Goal: Transaction & Acquisition: Purchase product/service

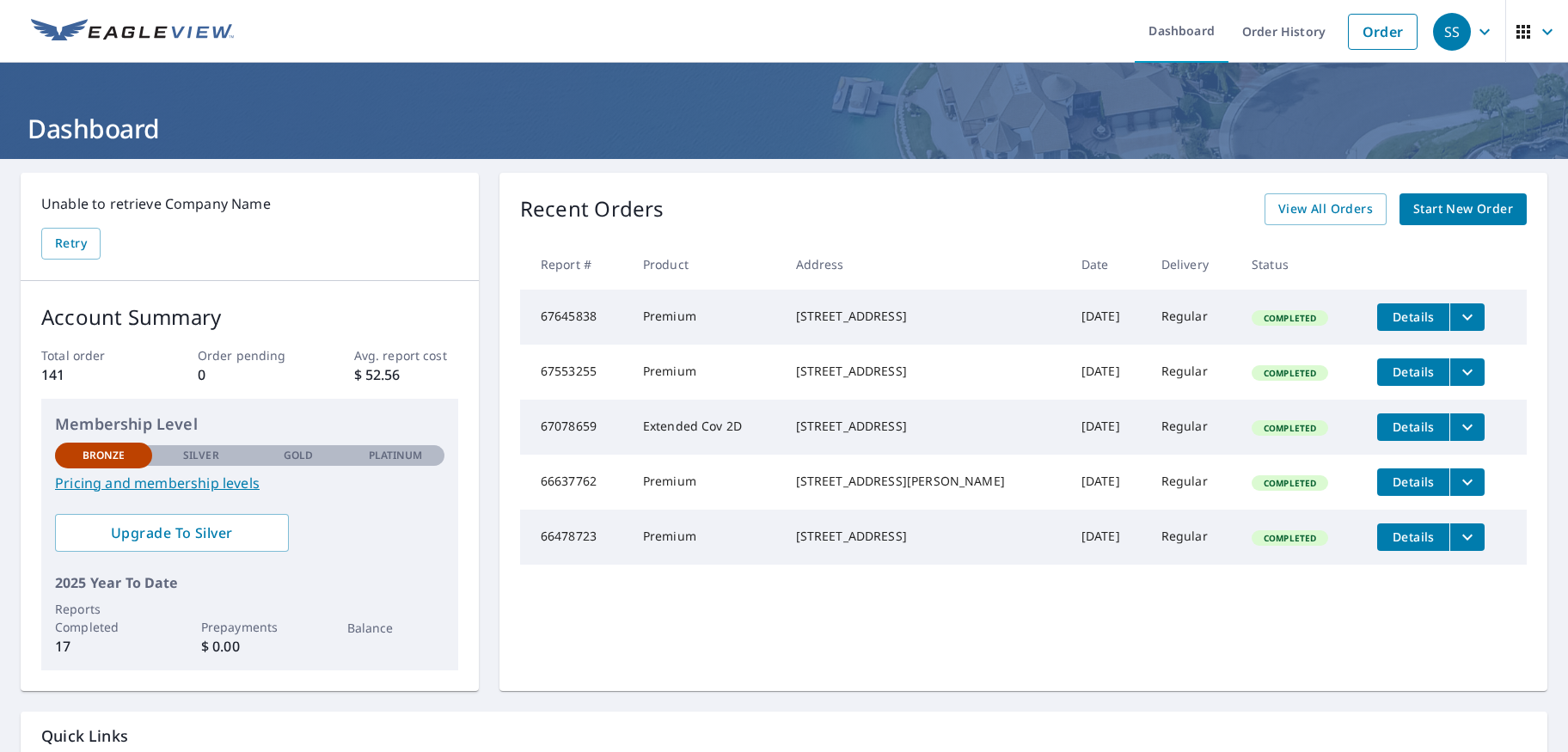
click at [1413, 213] on span "Start New Order" at bounding box center [1463, 209] width 100 height 22
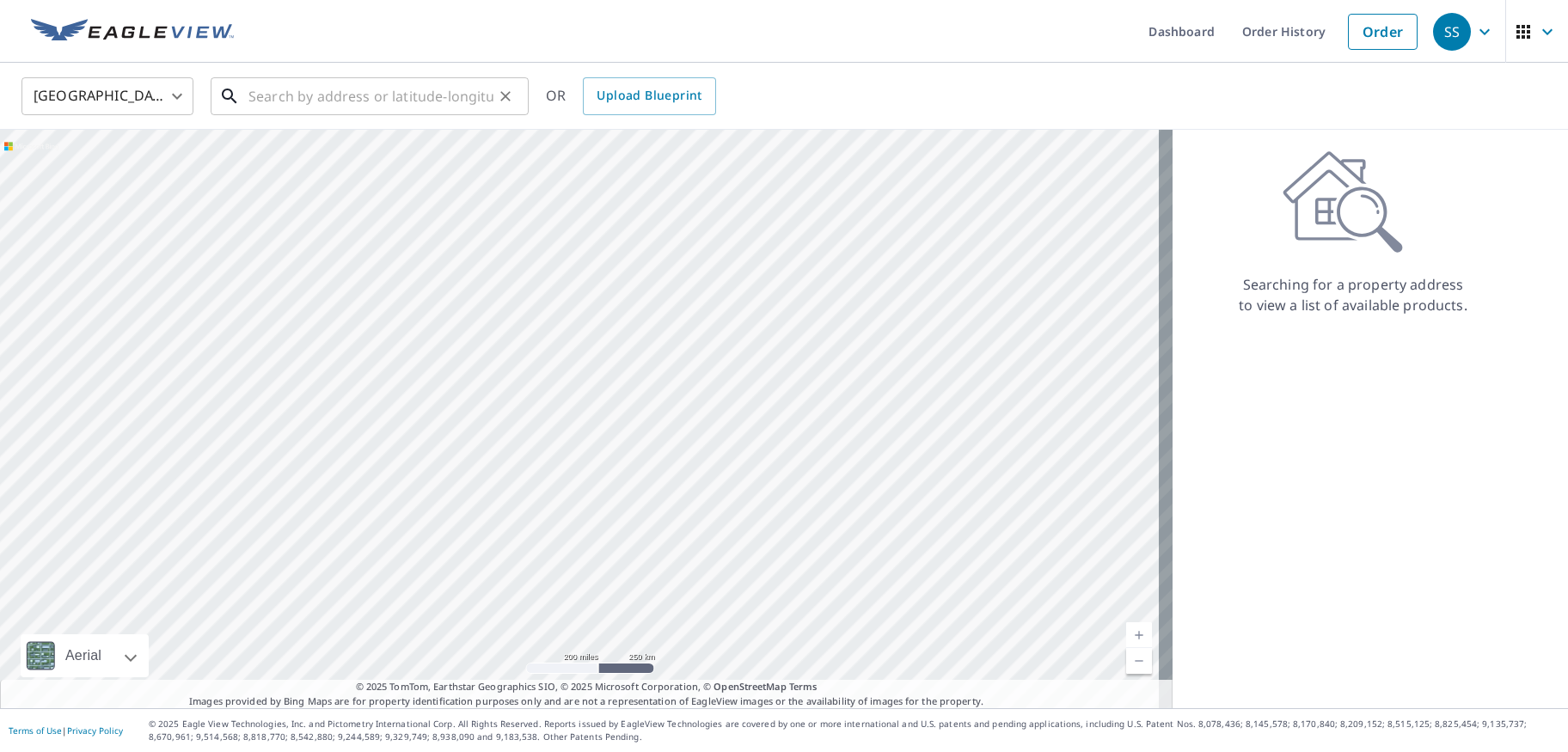
click at [325, 103] on input "text" at bounding box center [370, 96] width 245 height 48
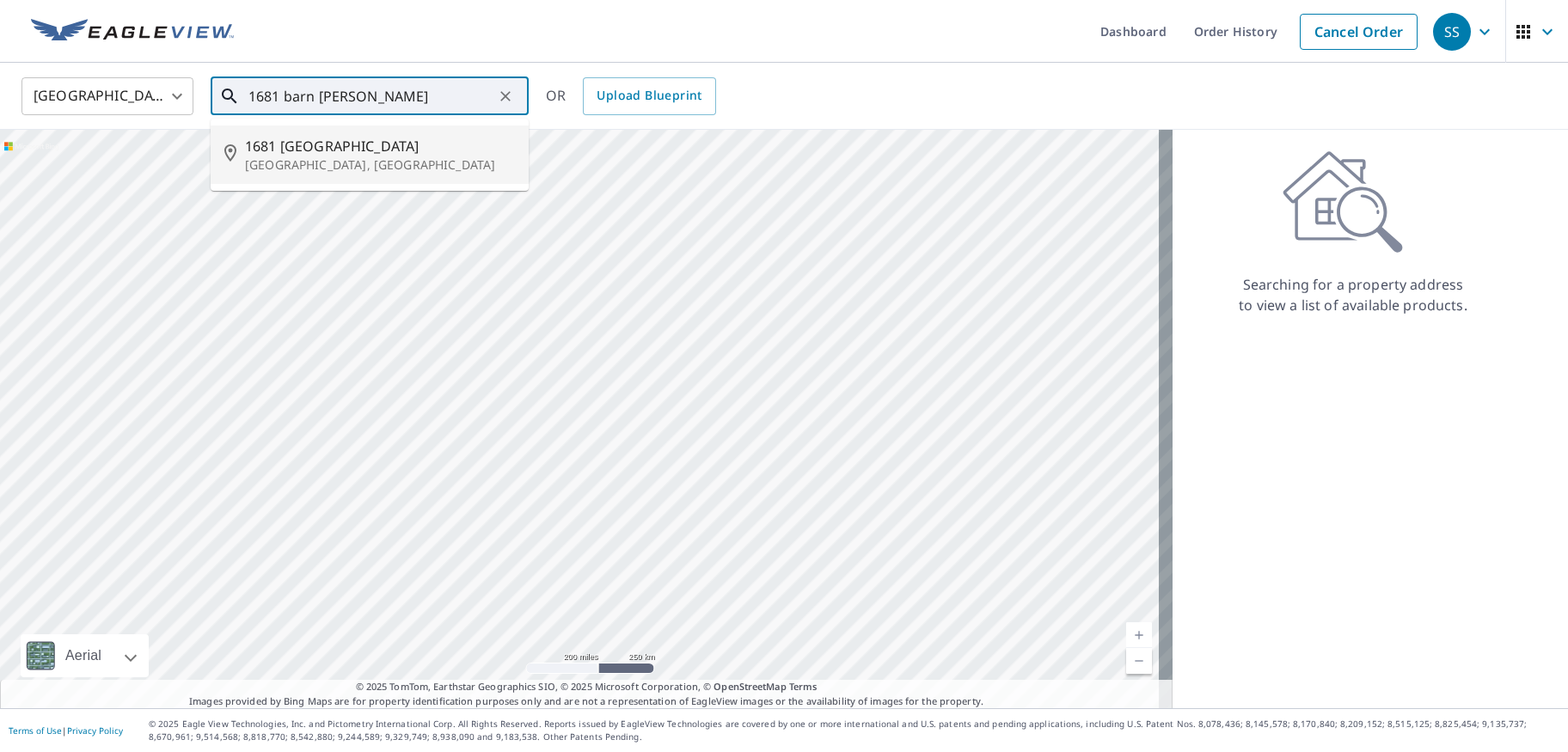
click at [270, 102] on input "1681 barn [PERSON_NAME]" at bounding box center [370, 96] width 245 height 48
click at [266, 101] on input "1681 barn [PERSON_NAME]" at bounding box center [370, 96] width 245 height 48
click at [392, 96] on input "1081 barn [PERSON_NAME]" at bounding box center [370, 96] width 245 height 48
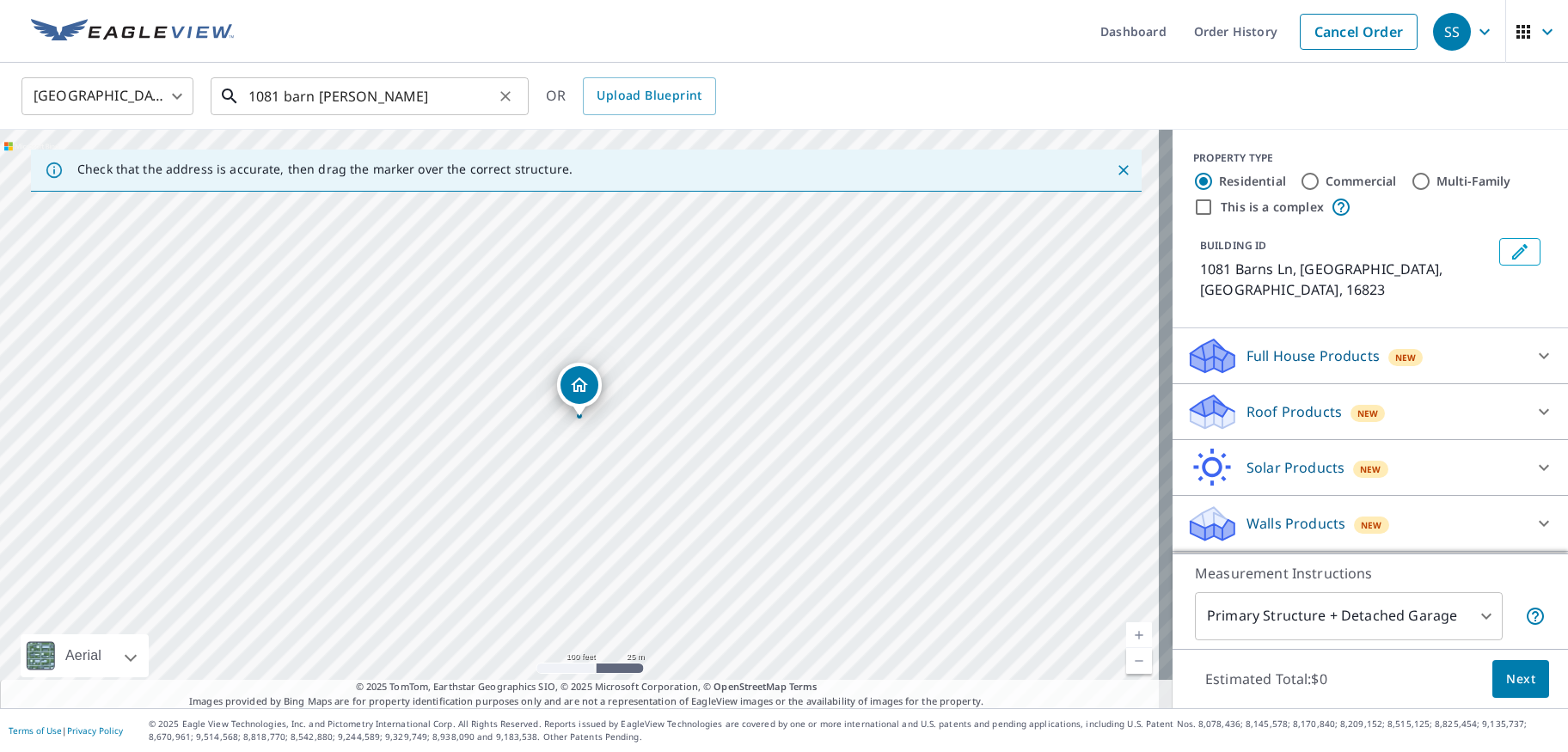
click at [400, 102] on input "1081 barn [PERSON_NAME]" at bounding box center [370, 96] width 245 height 48
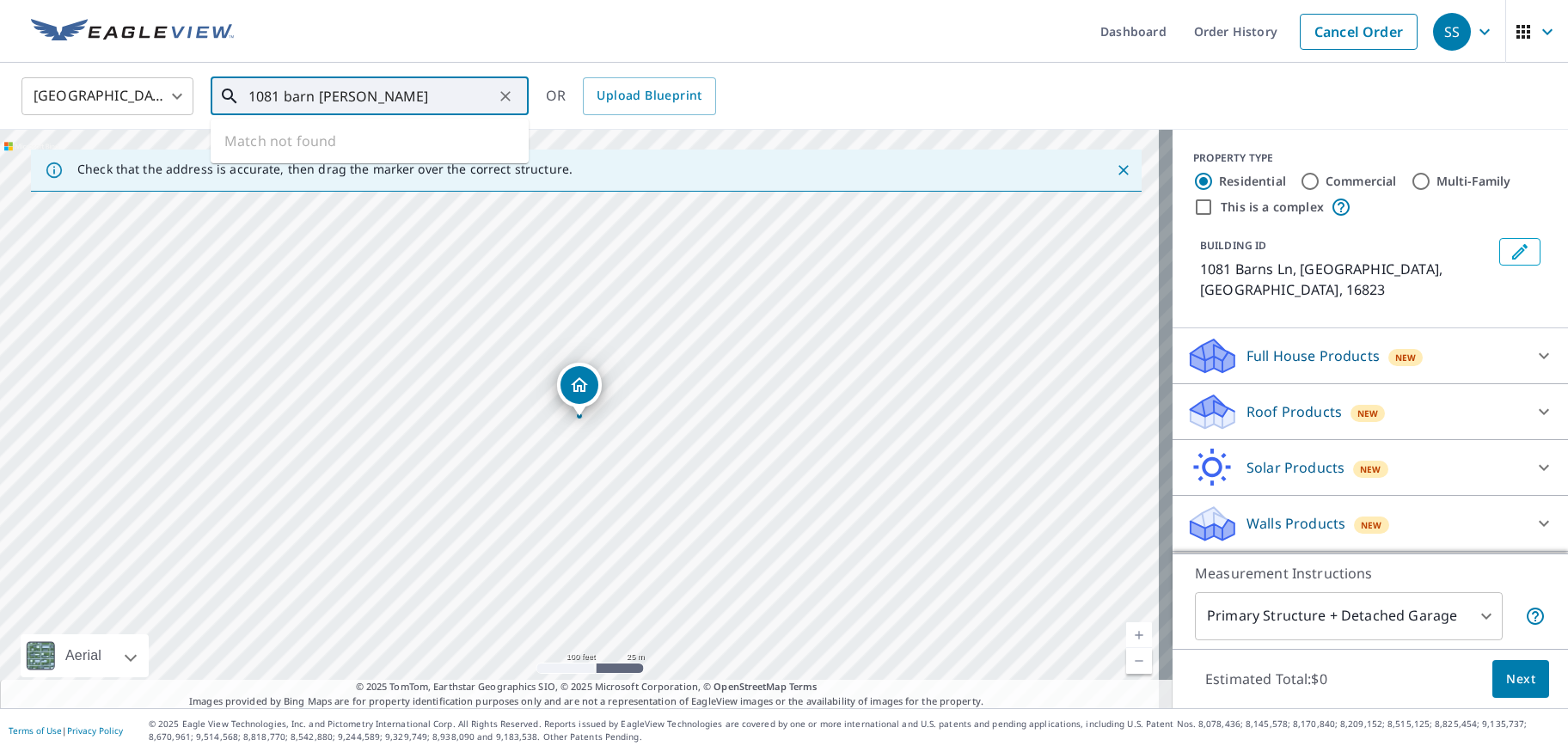
drag, startPoint x: 447, startPoint y: 100, endPoint x: 0, endPoint y: 74, distance: 447.8
click at [248, 77] on input "1081 barn [PERSON_NAME]" at bounding box center [370, 96] width 245 height 48
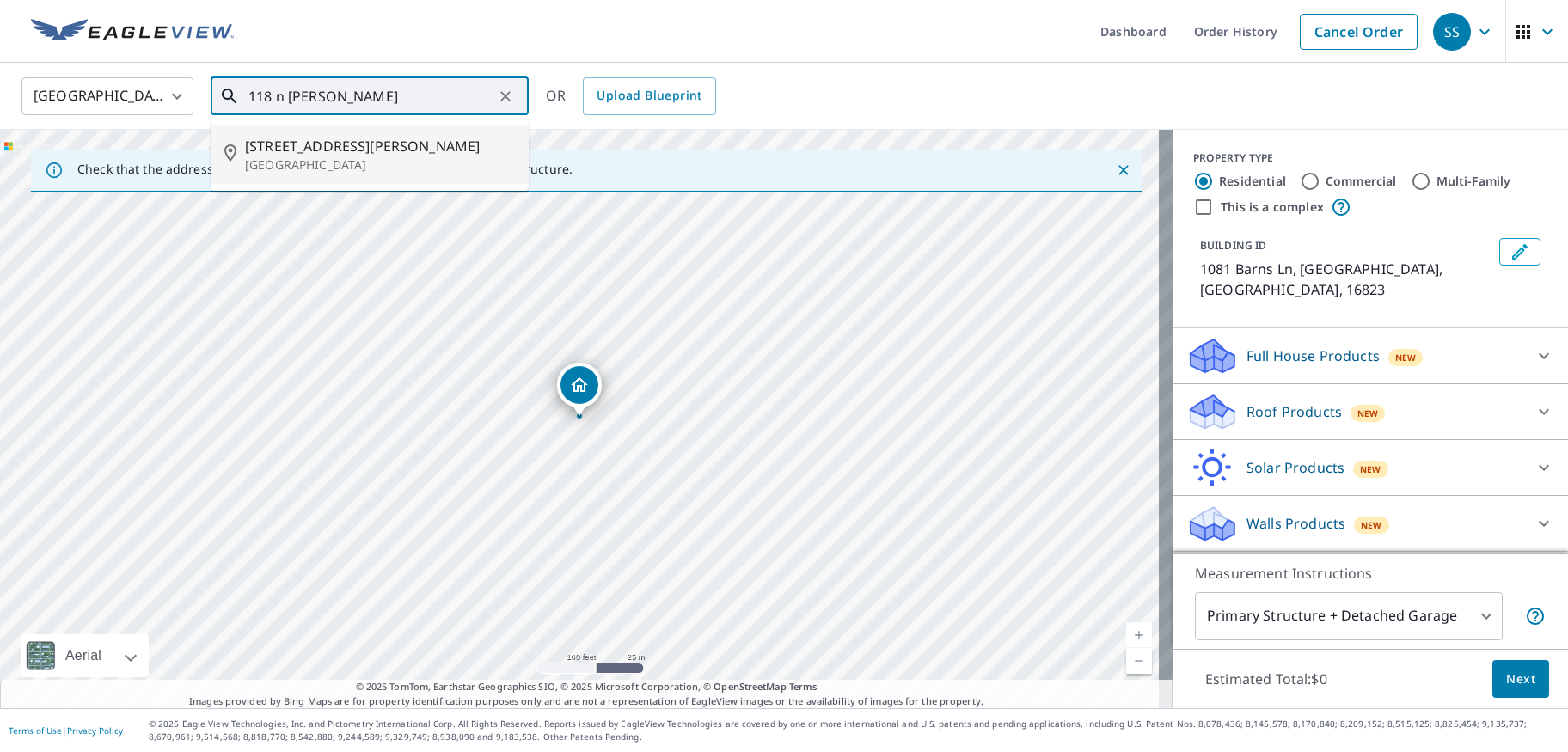
click at [362, 167] on p "[GEOGRAPHIC_DATA]" at bounding box center [380, 165] width 270 height 17
type input "[STREET_ADDRESS][PERSON_NAME]"
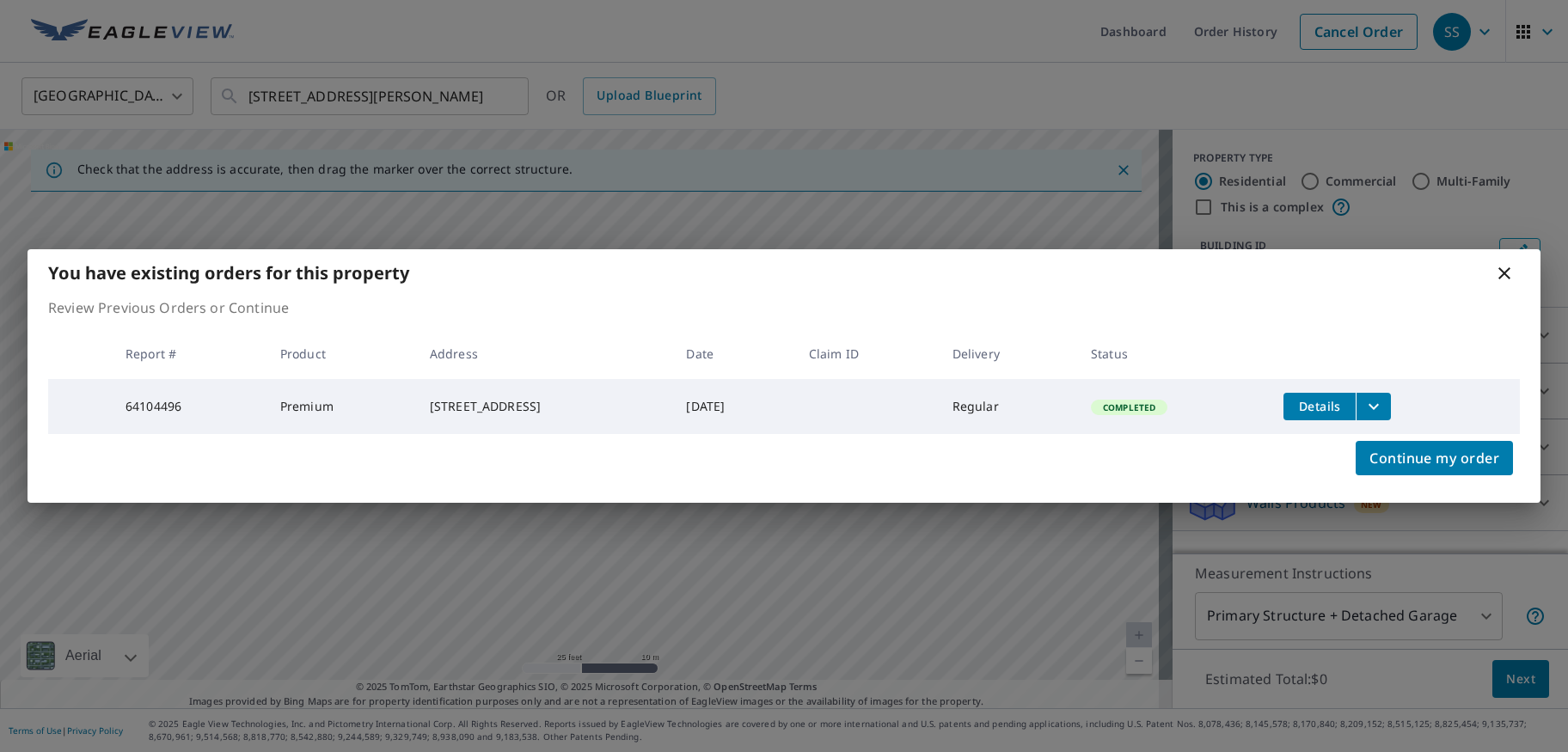
click at [1382, 400] on icon "filesDropdownBtn-64104496" at bounding box center [1374, 406] width 21 height 21
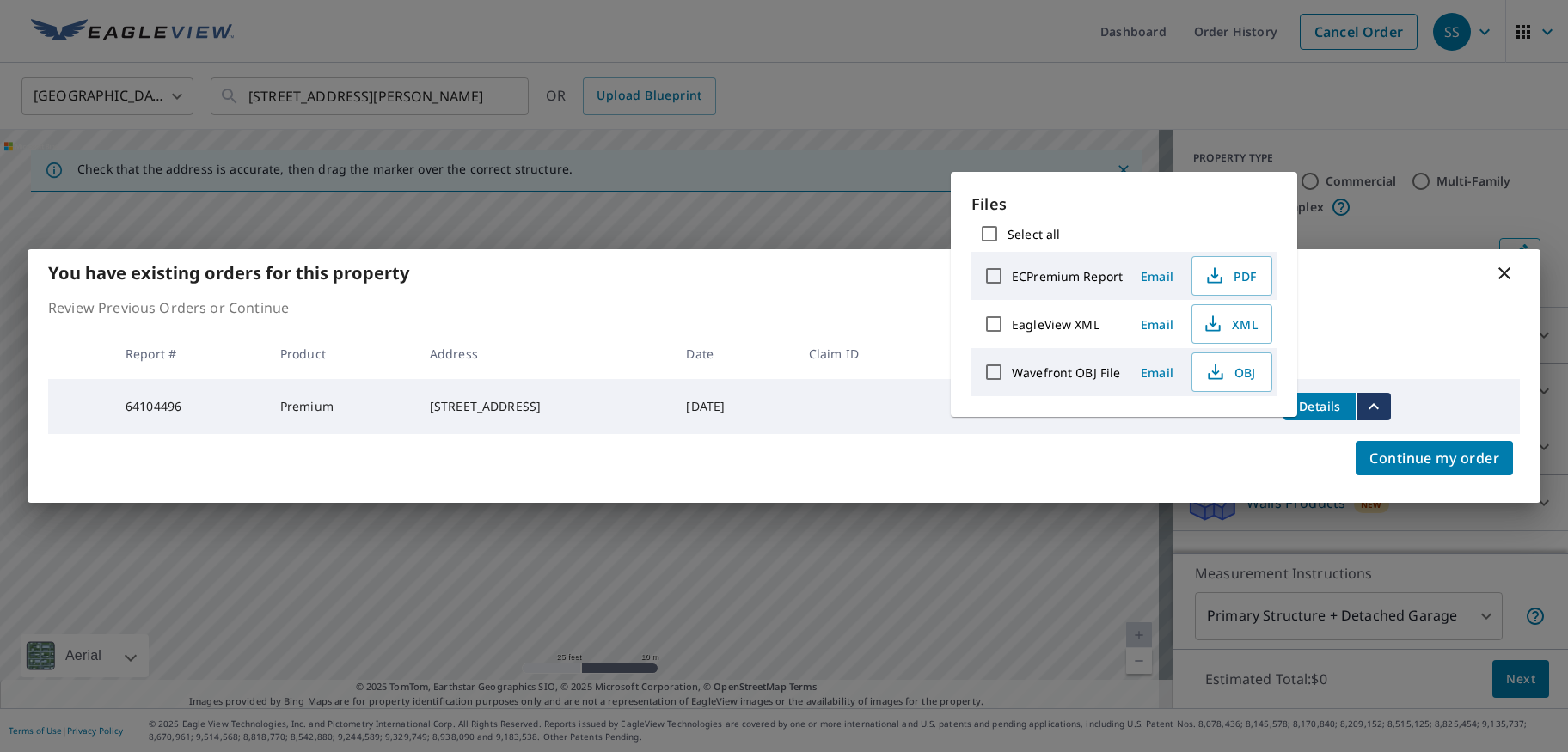
click at [1500, 272] on icon at bounding box center [1504, 273] width 12 height 12
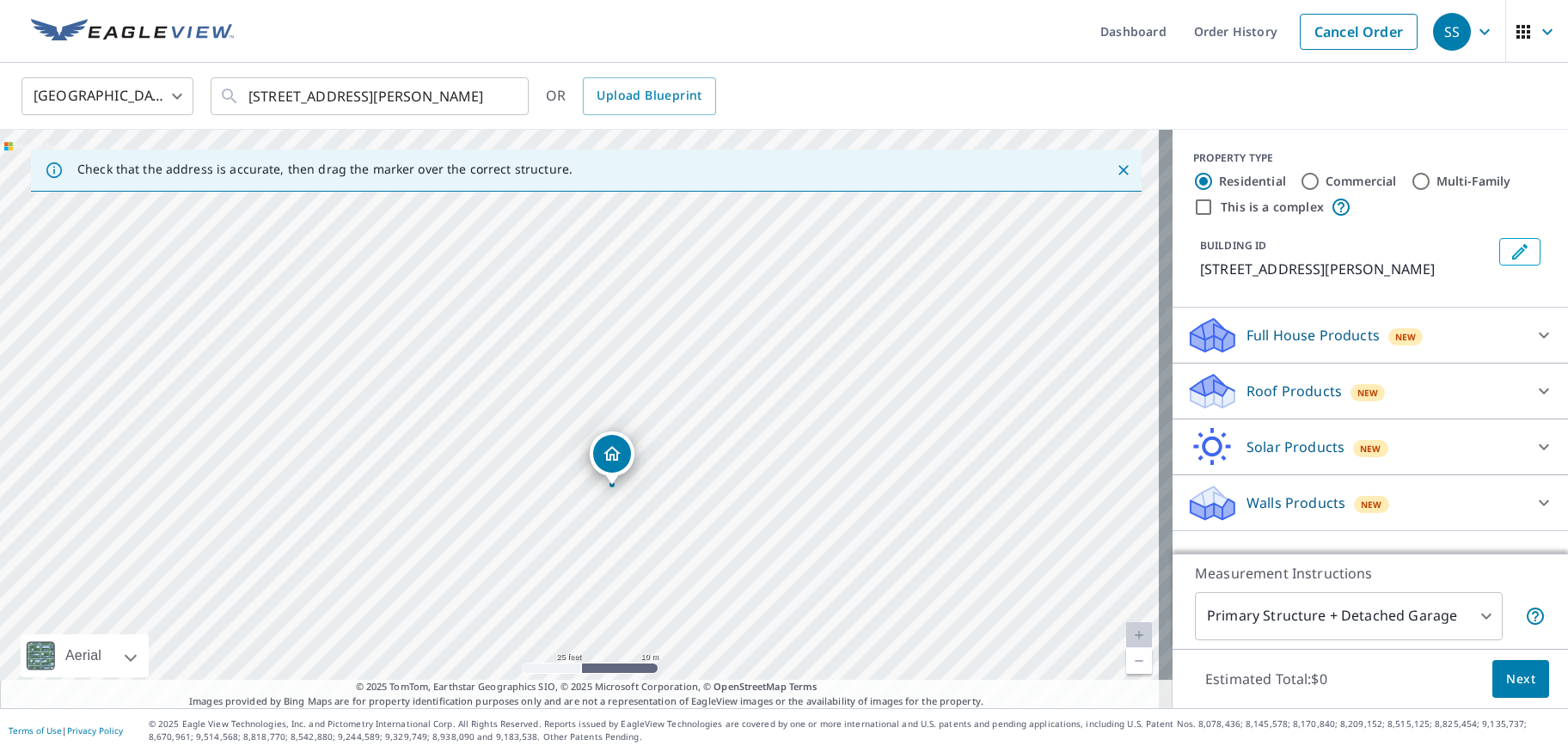
drag, startPoint x: 568, startPoint y: 246, endPoint x: 600, endPoint y: 312, distance: 73.3
click at [600, 312] on div "[STREET_ADDRESS][PERSON_NAME]" at bounding box center [586, 419] width 1173 height 579
click at [705, 513] on div "[STREET_ADDRESS][PERSON_NAME]" at bounding box center [586, 419] width 1173 height 579
click at [1435, 326] on div "Full House Products New" at bounding box center [1355, 335] width 337 height 40
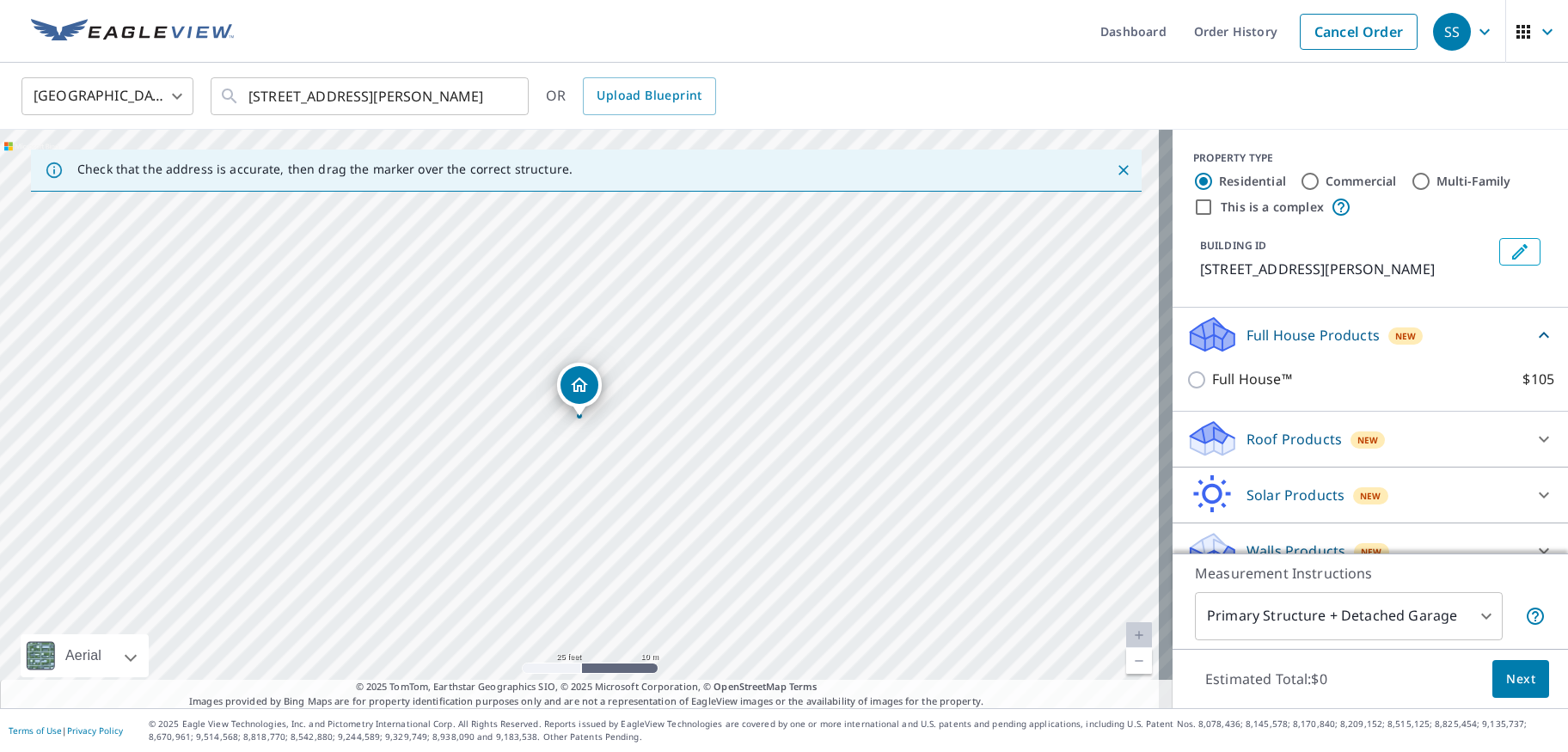
click at [1330, 435] on div "Roof Products New" at bounding box center [1355, 439] width 337 height 40
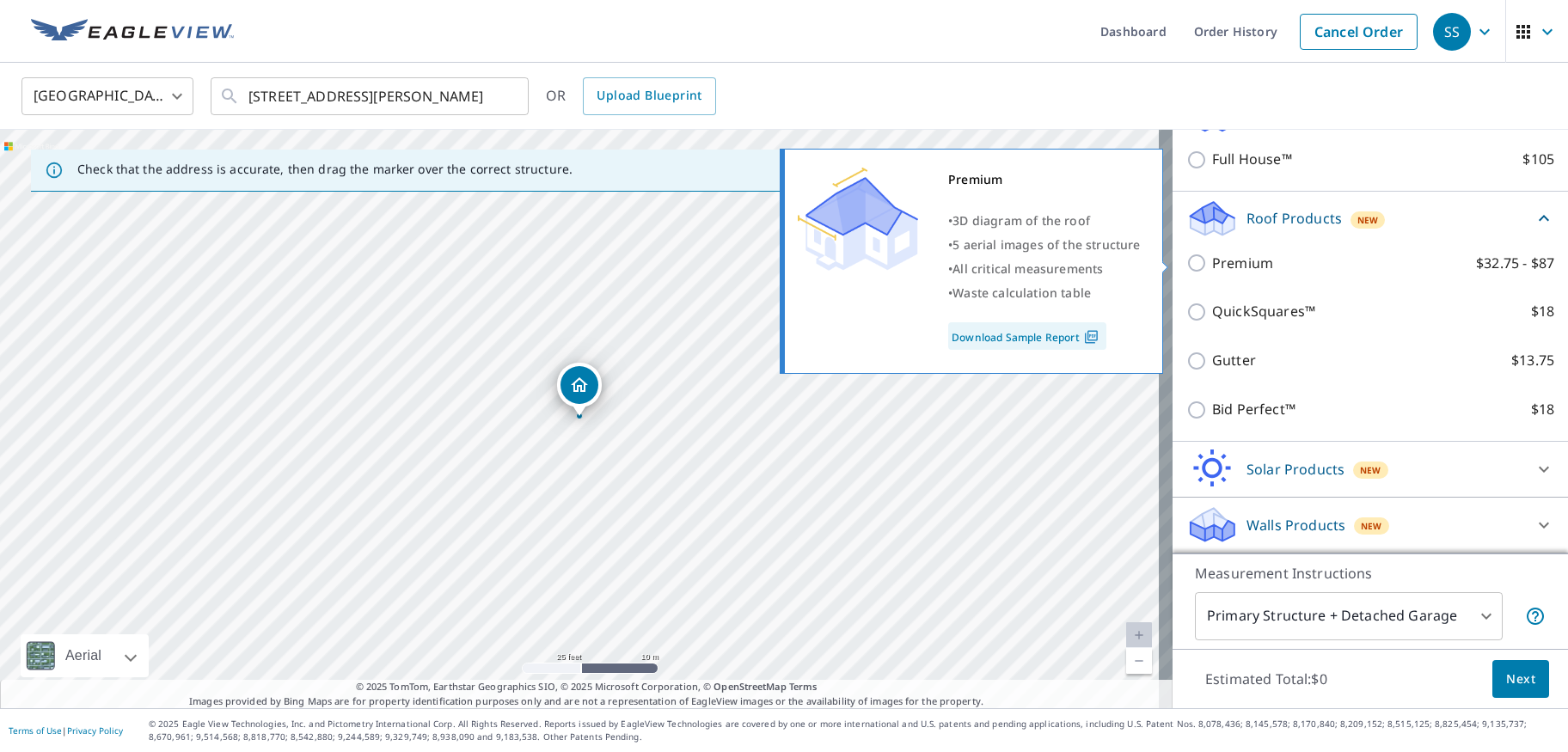
click at [1211, 248] on div "Premium $32.75 - $87" at bounding box center [1370, 264] width 368 height 49
click at [1215, 260] on p "Premium" at bounding box center [1242, 263] width 61 height 22
click at [1212, 260] on input "Premium $32.75 - $87" at bounding box center [1200, 263] width 26 height 21
checkbox input "true"
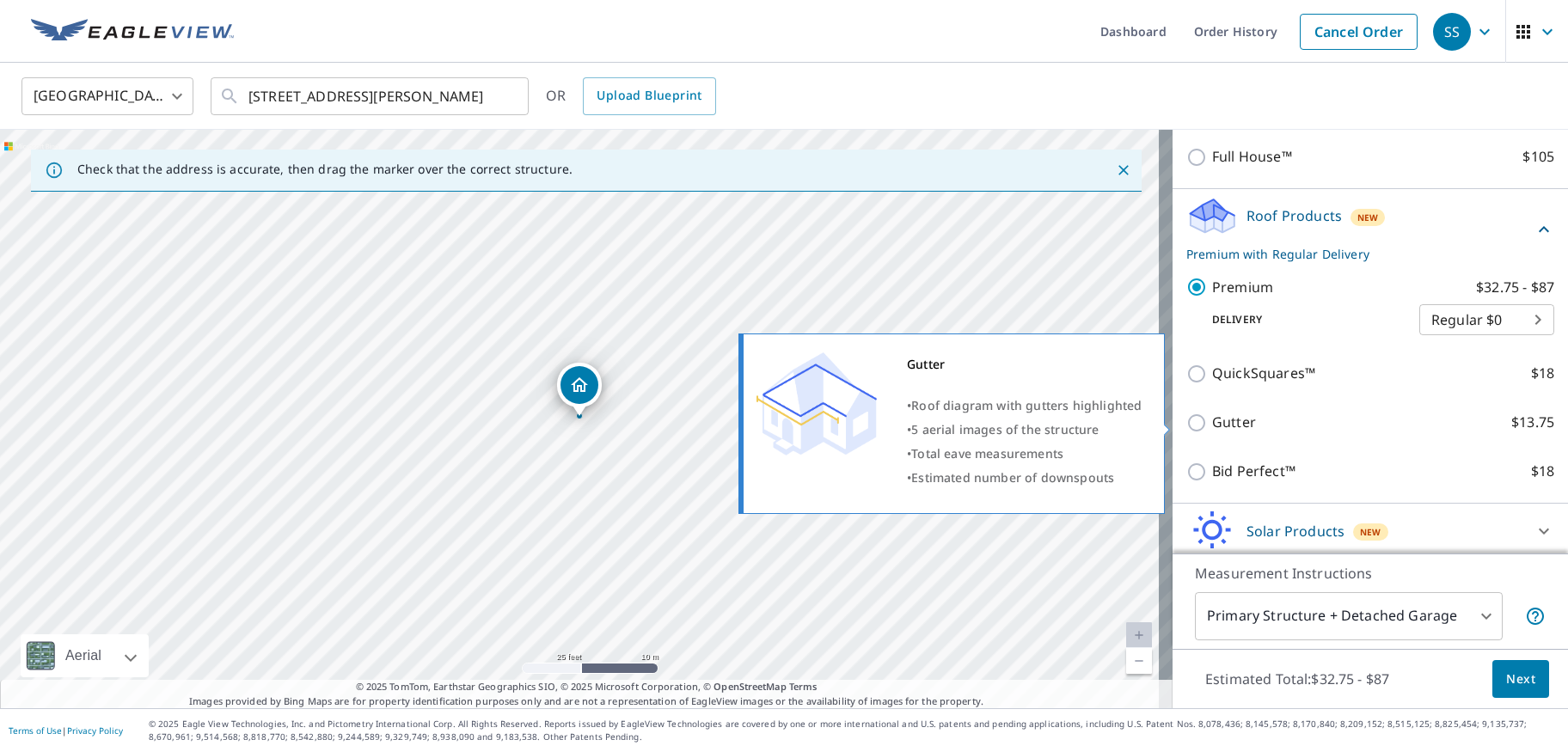
scroll to position [0, 0]
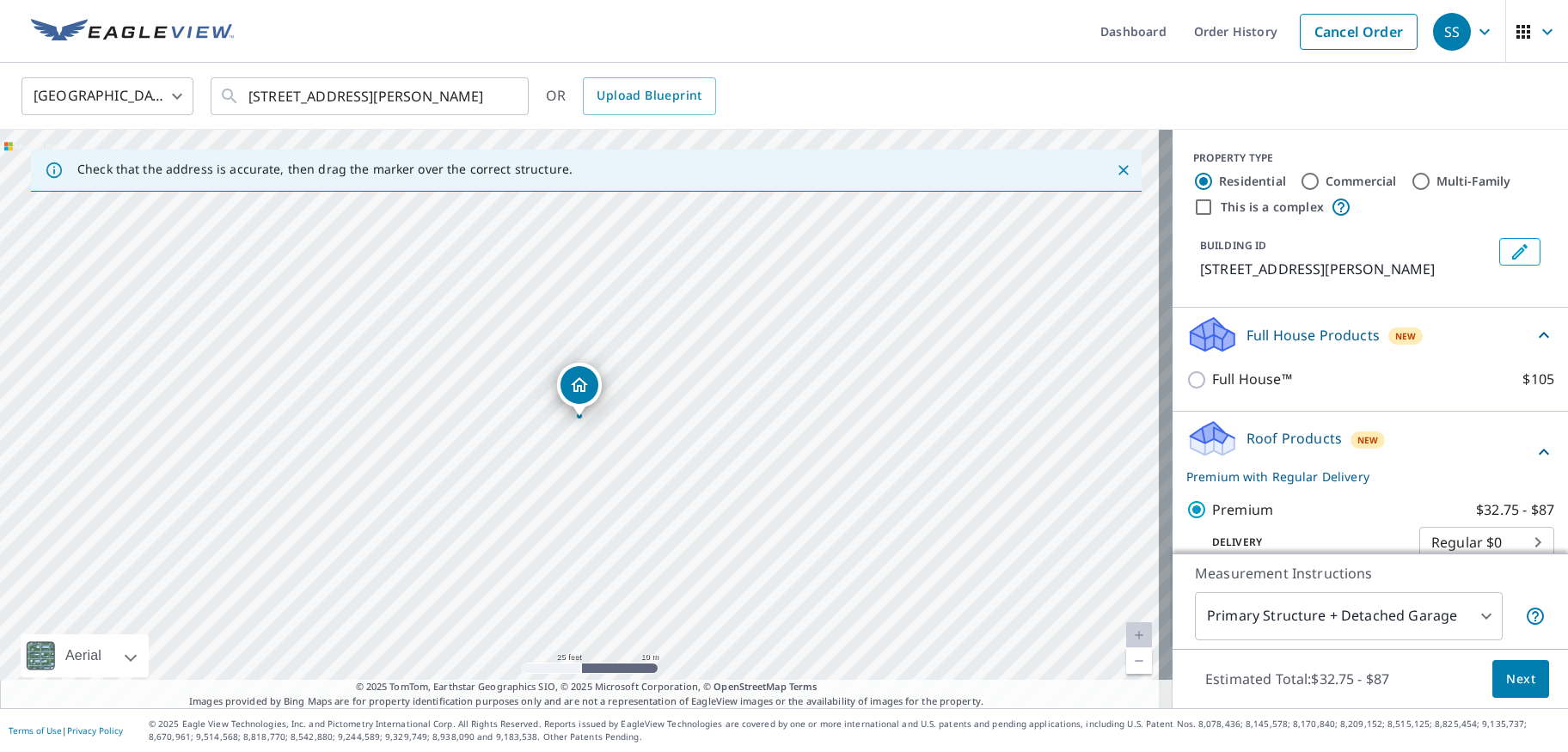
click at [1534, 446] on icon at bounding box center [1544, 453] width 21 height 21
click at [1534, 329] on icon at bounding box center [1544, 335] width 21 height 21
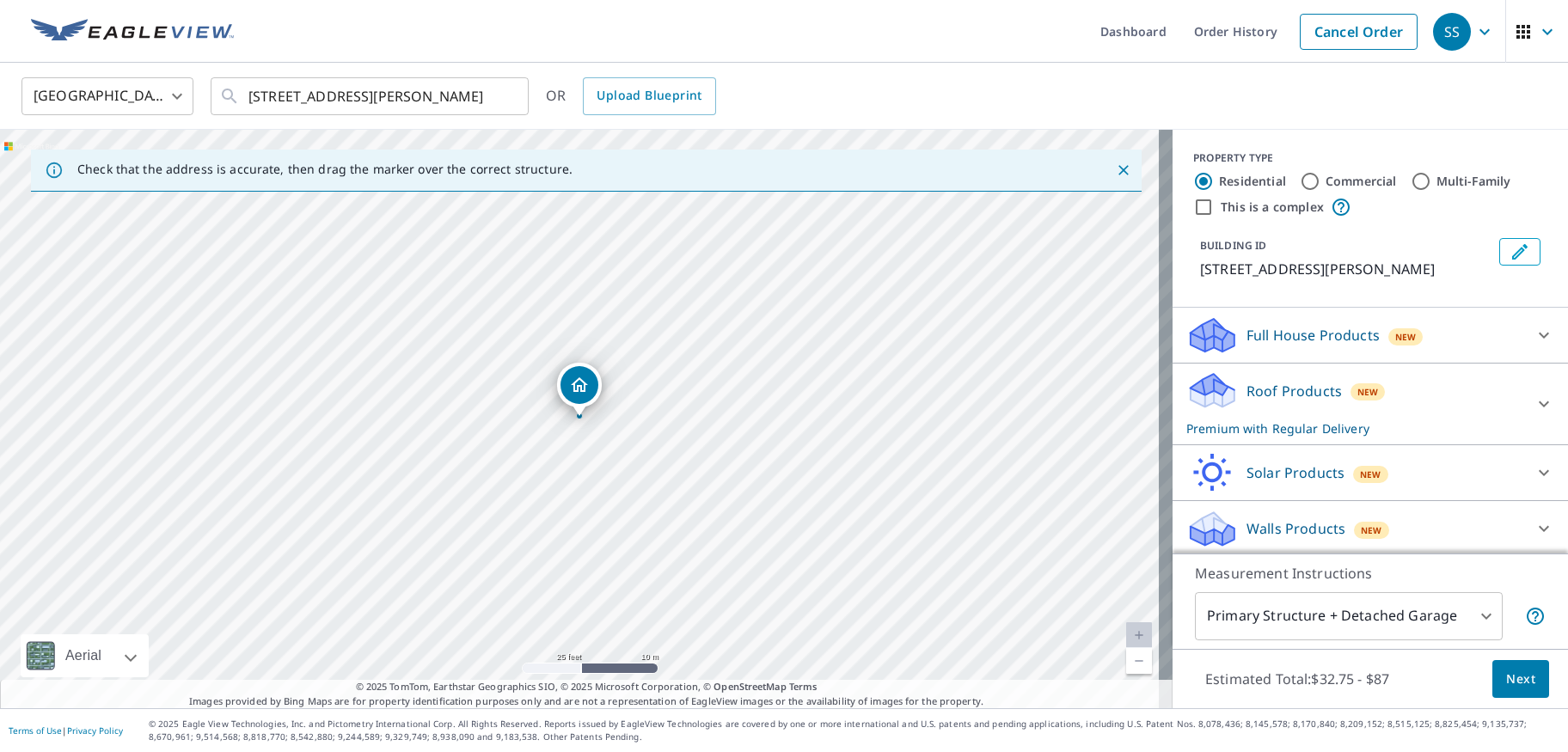
click at [1534, 393] on icon at bounding box center [1544, 404] width 21 height 21
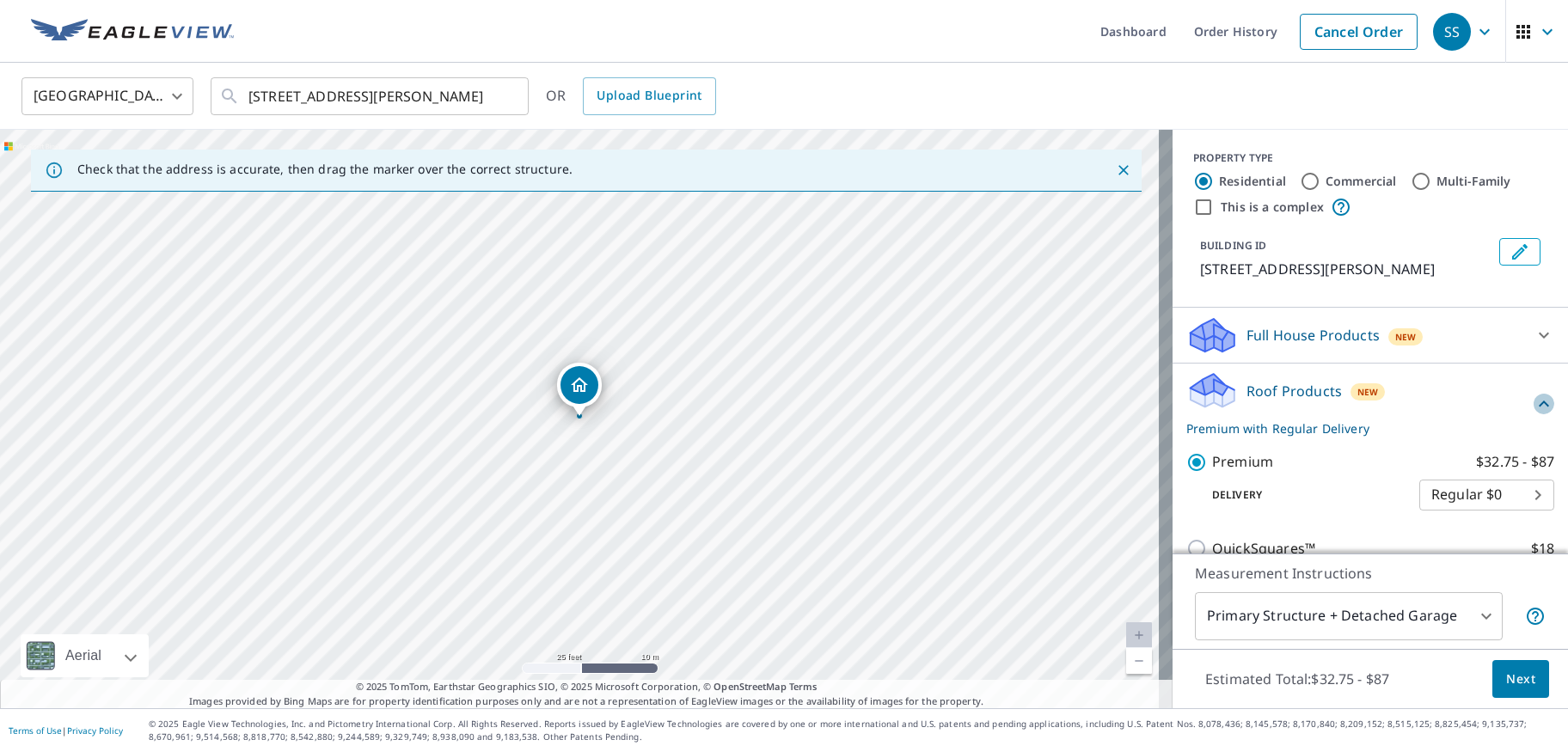
click at [1534, 394] on icon at bounding box center [1544, 404] width 21 height 21
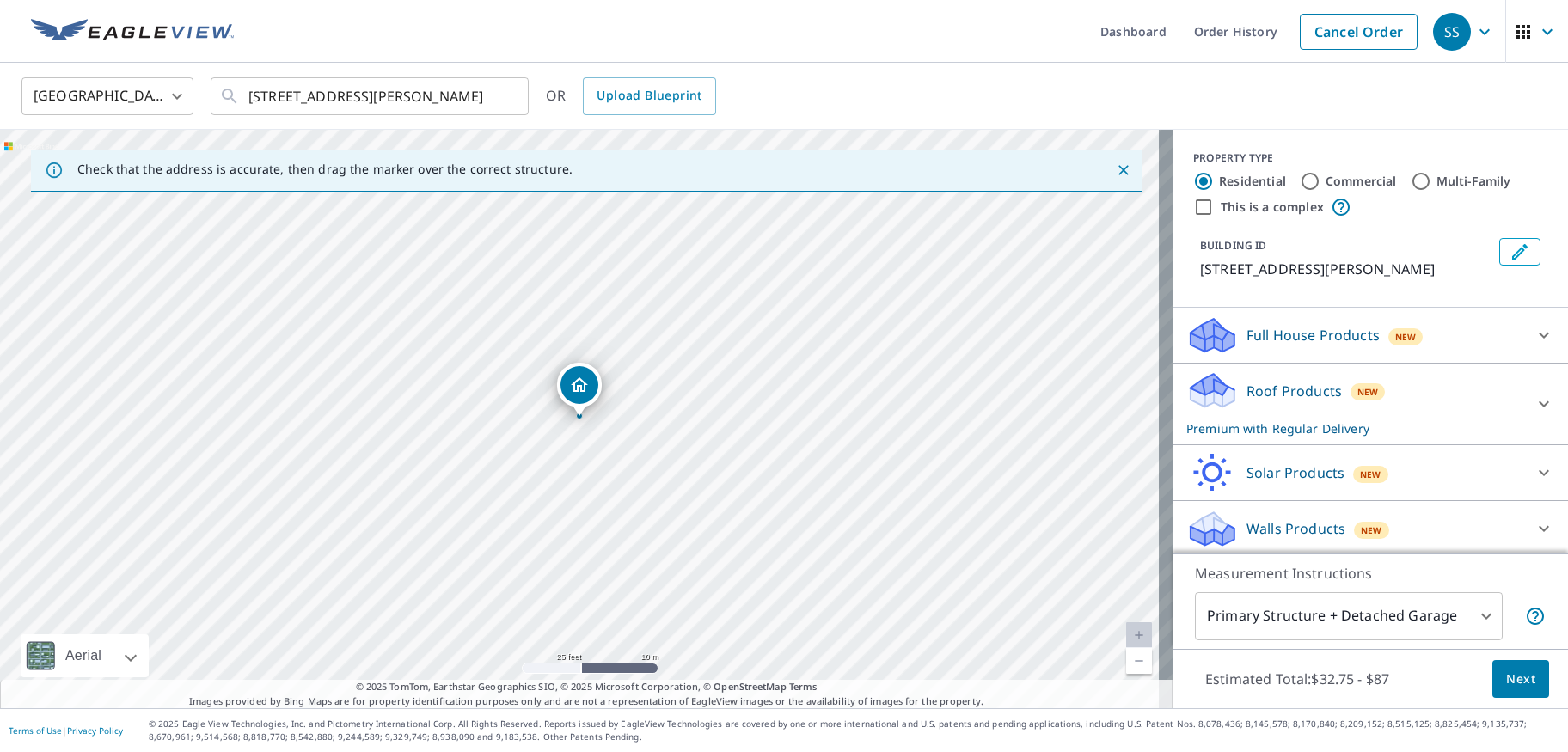
scroll to position [3, 0]
click at [1534, 393] on icon at bounding box center [1544, 400] width 21 height 21
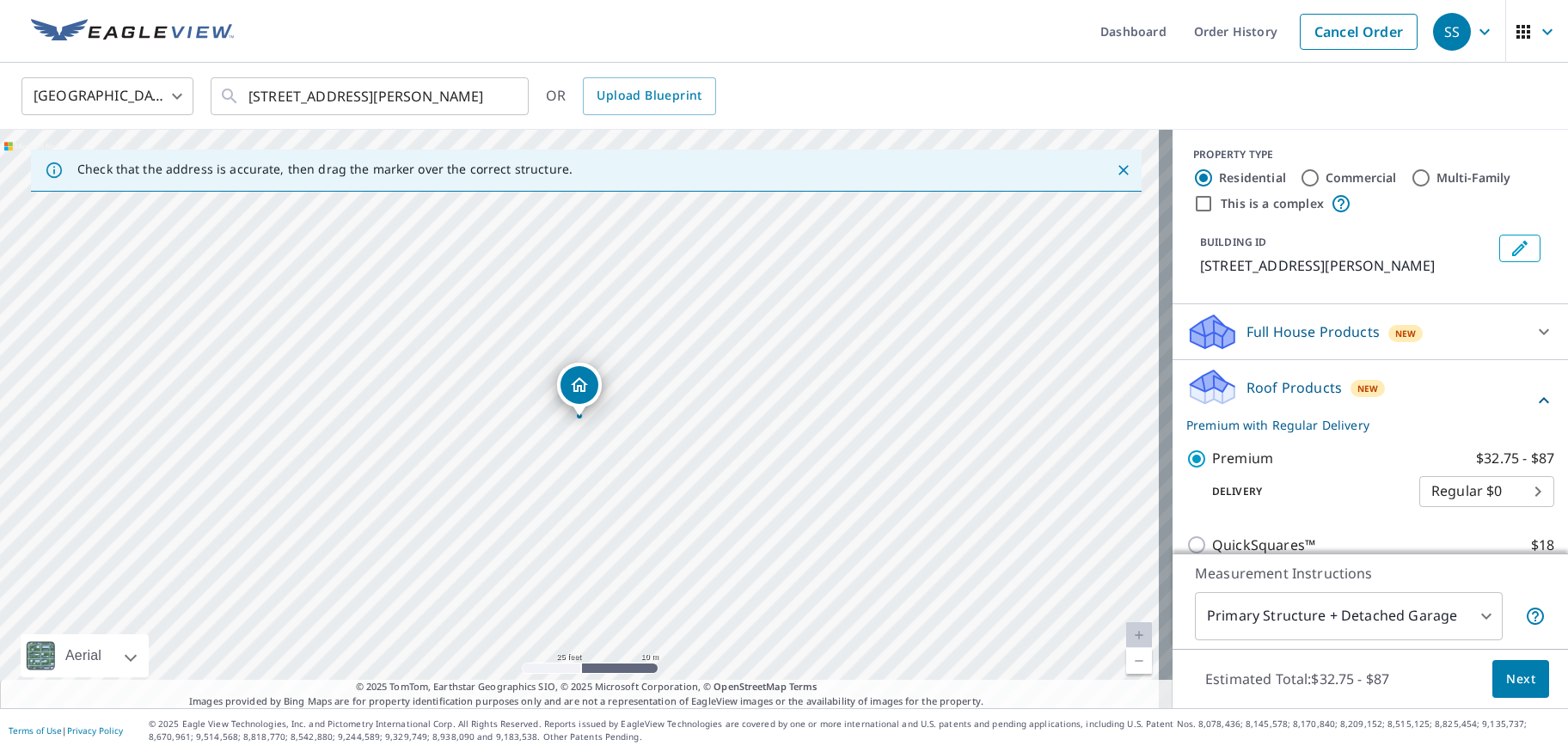
click at [1534, 393] on icon at bounding box center [1544, 400] width 21 height 21
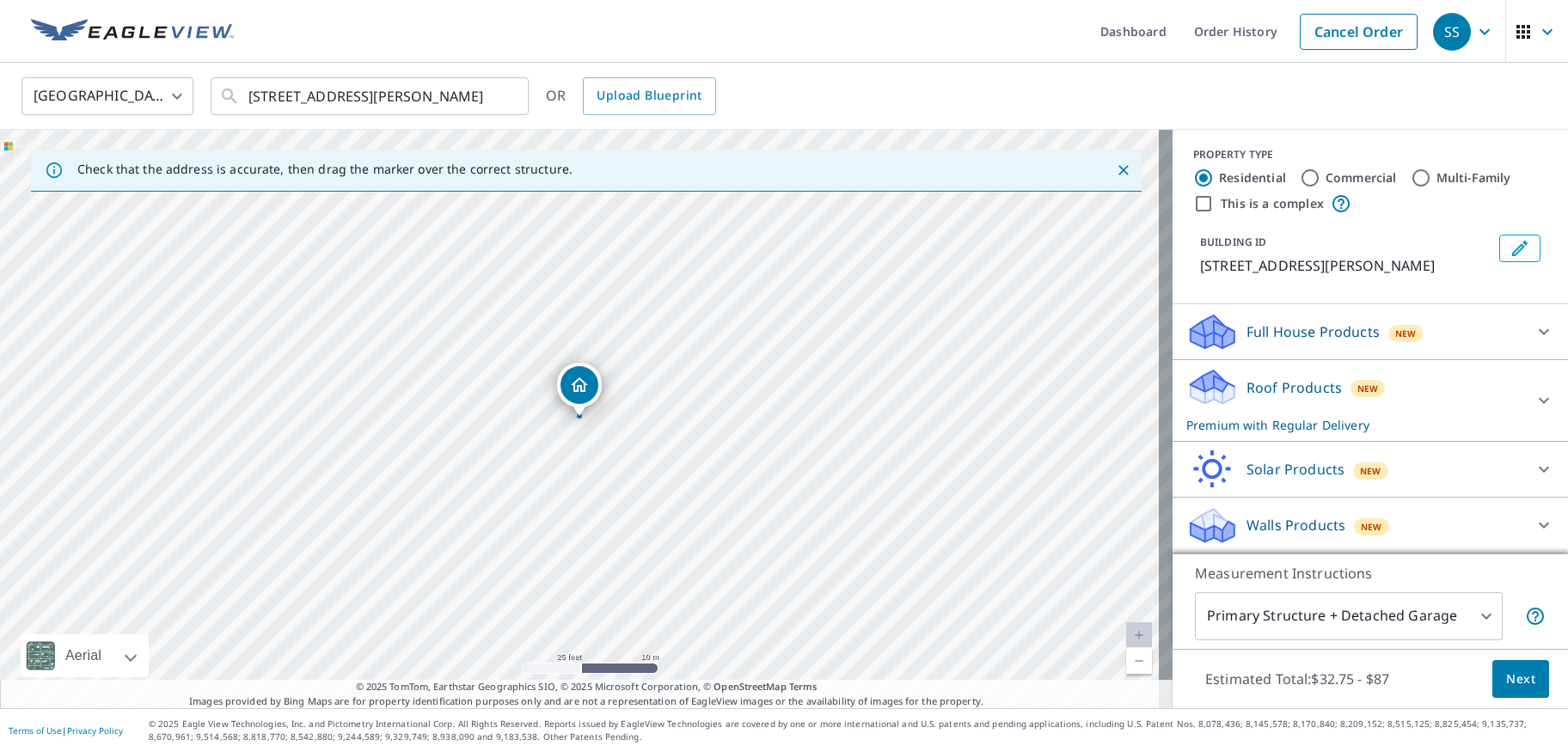
click at [1512, 675] on span "Next" at bounding box center [1521, 679] width 30 height 22
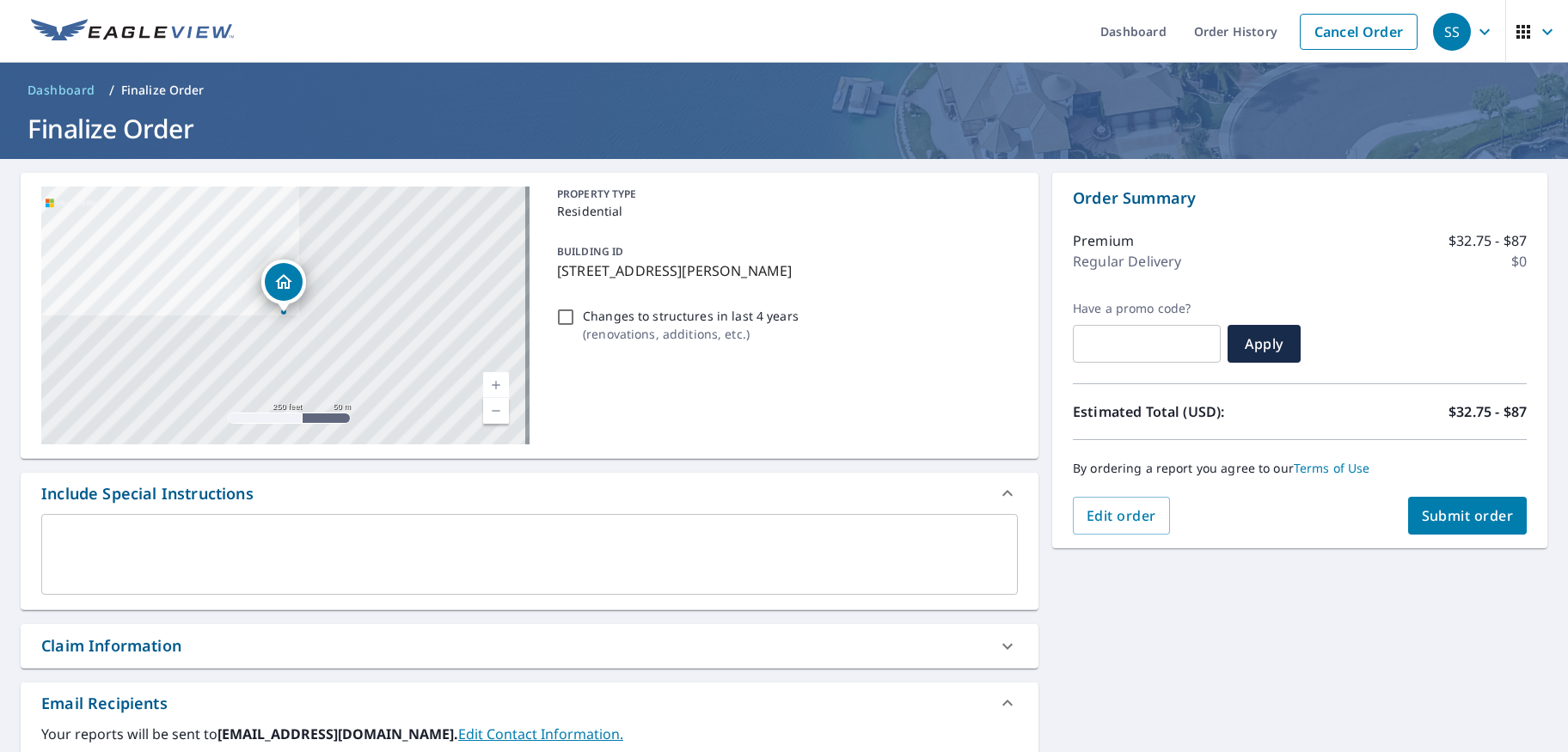
scroll to position [225, 0]
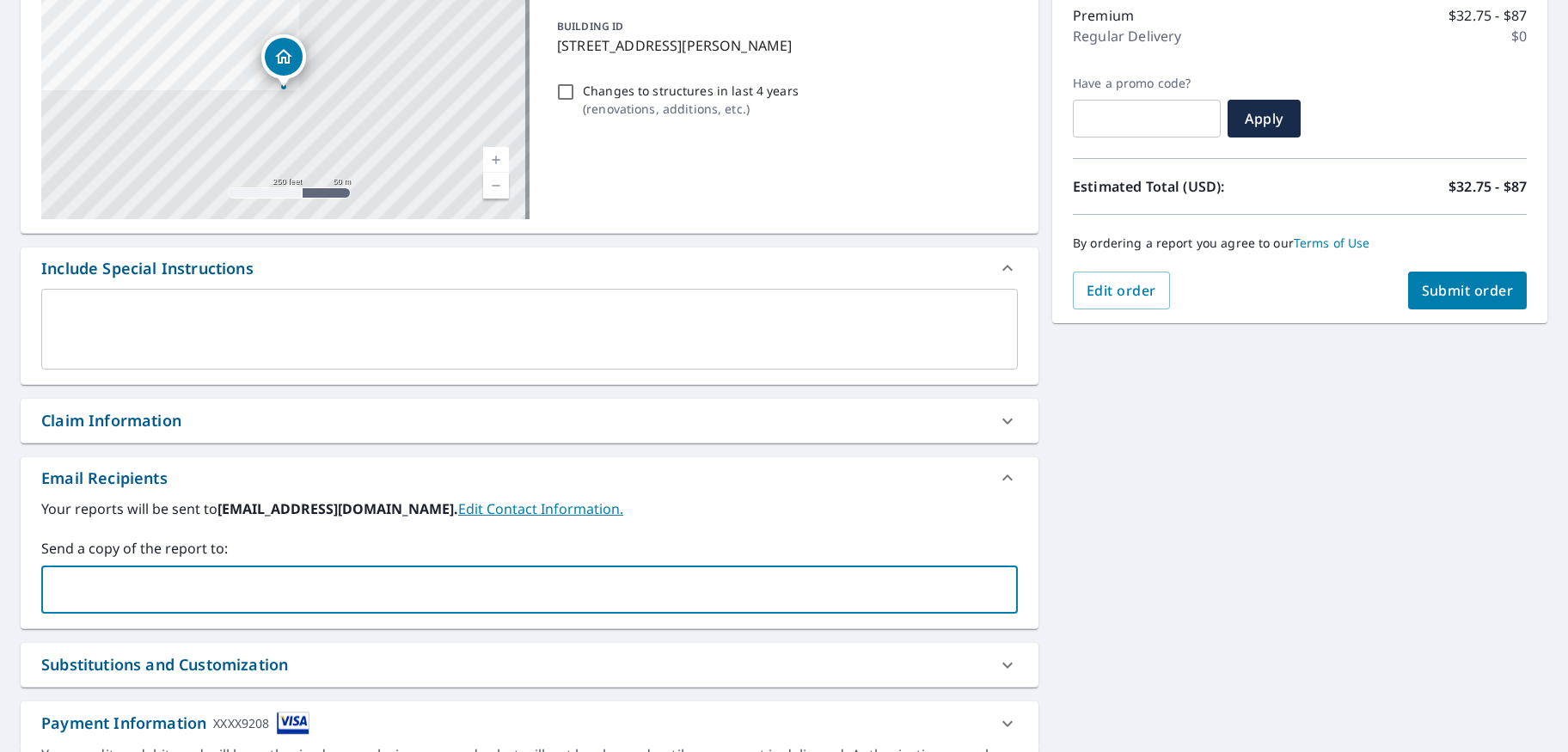
click at [173, 586] on input "text" at bounding box center [516, 590] width 935 height 33
type input "[PERSON_NAME][EMAIL_ADDRESS][DOMAIN_NAME]"
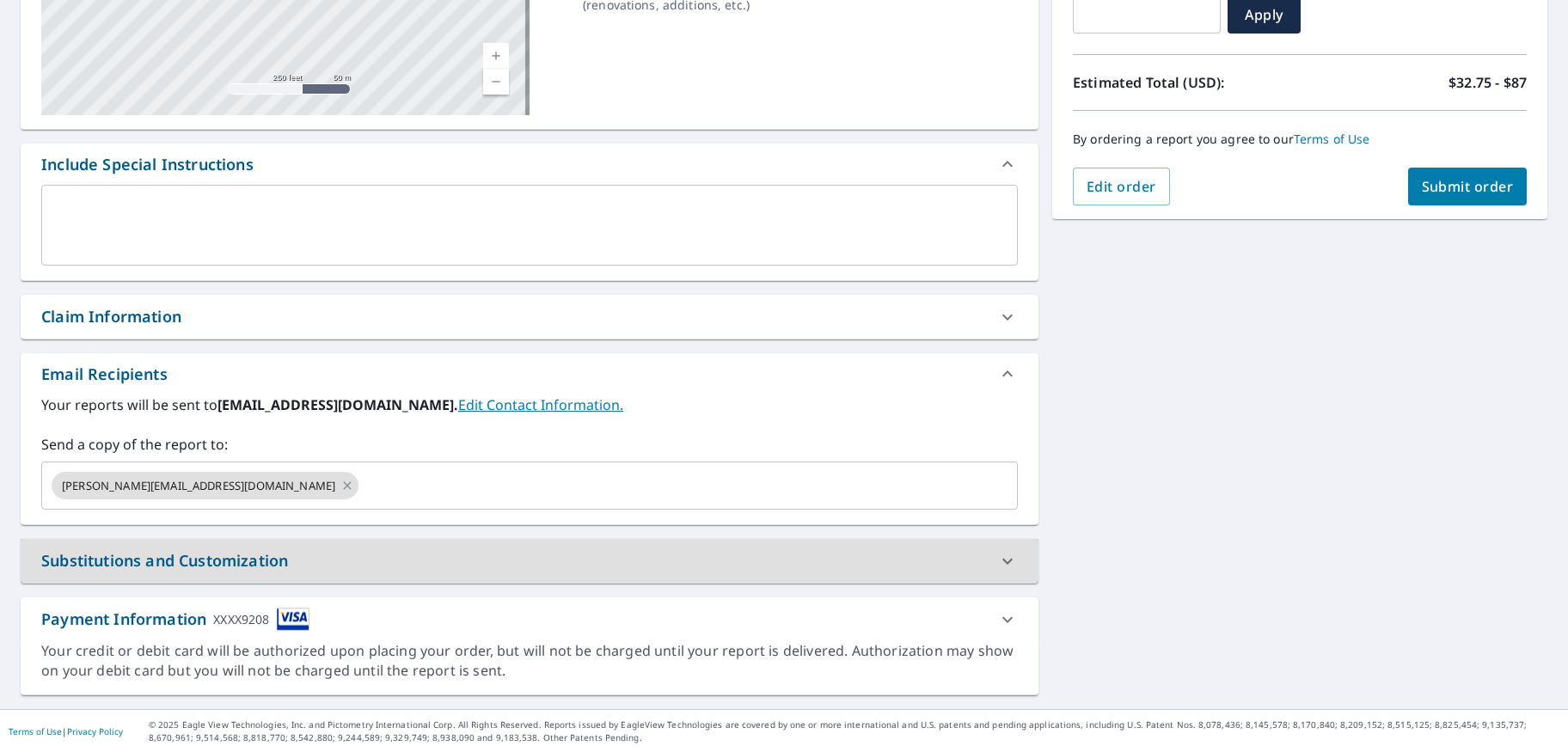
scroll to position [0, 0]
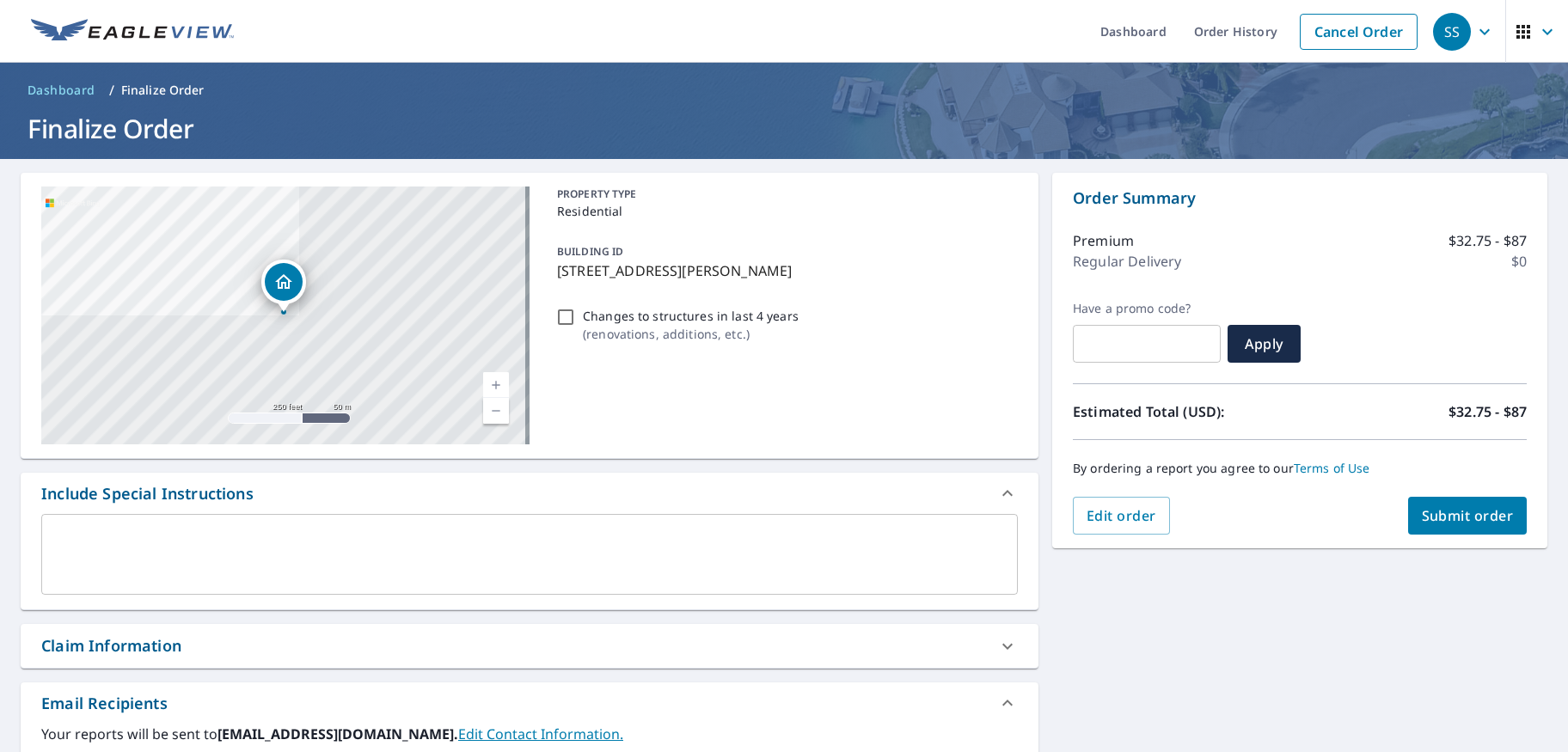
click at [1471, 523] on span "Submit order" at bounding box center [1468, 516] width 92 height 19
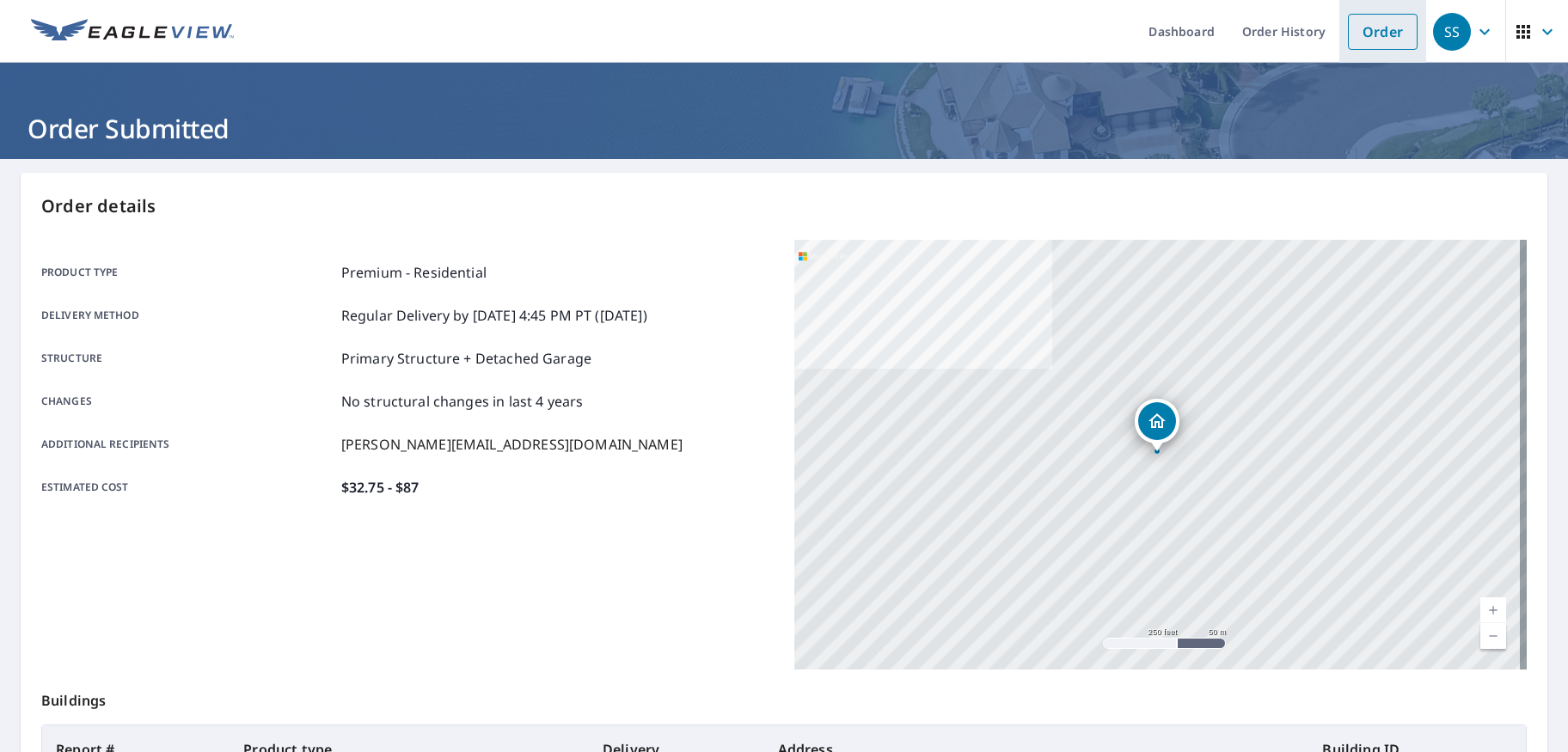
click at [1386, 24] on link "Order" at bounding box center [1383, 31] width 70 height 36
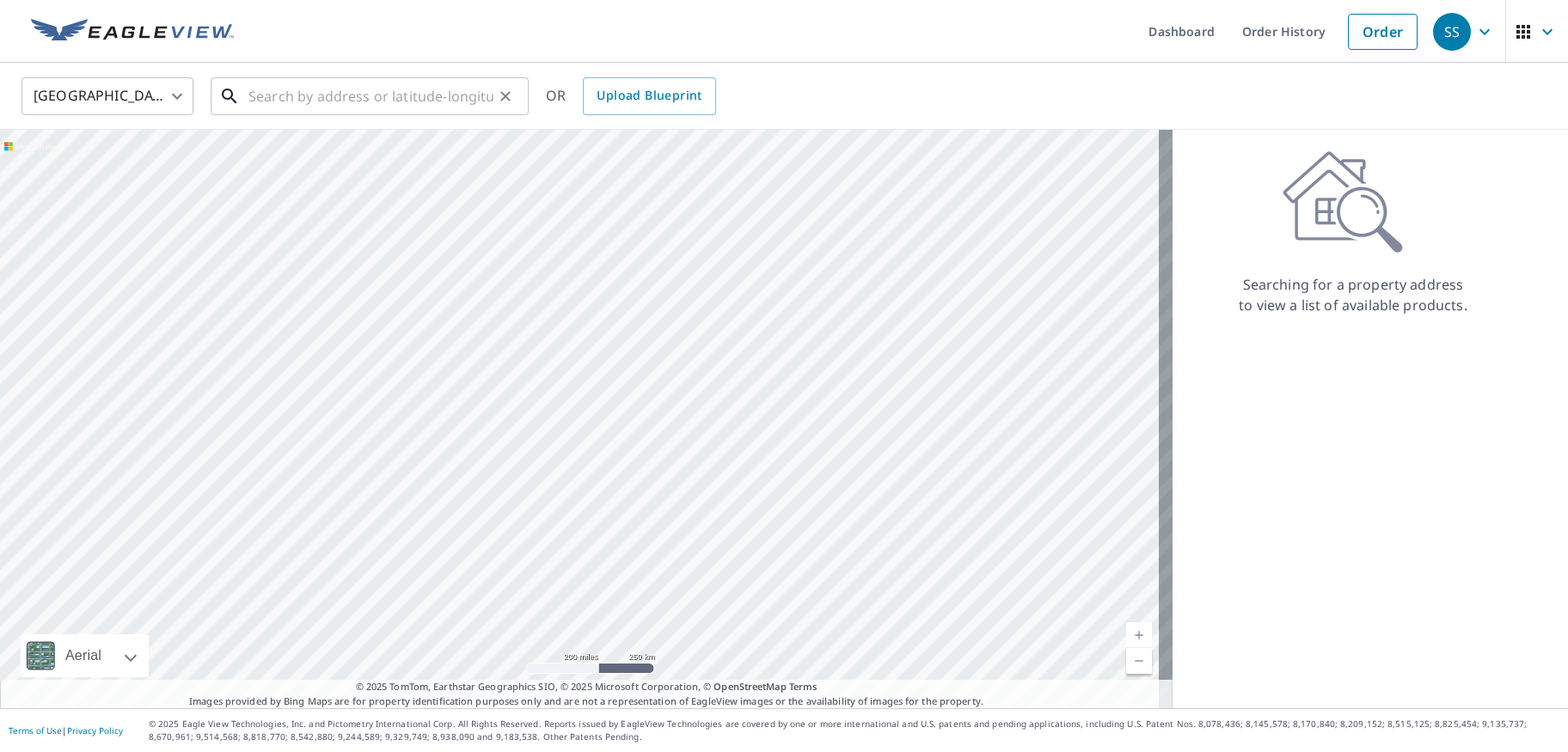
click at [457, 102] on input "text" at bounding box center [370, 96] width 245 height 48
